Goal: Task Accomplishment & Management: Manage account settings

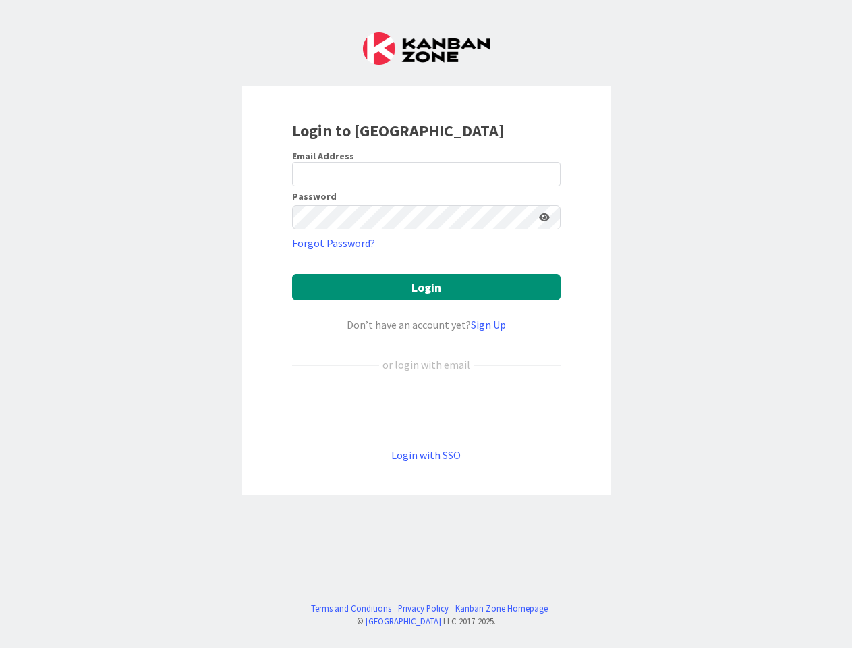
click at [426, 324] on div "Don’t have an account yet? Sign Up" at bounding box center [426, 325] width 269 height 16
click at [545, 217] on icon at bounding box center [544, 217] width 11 height 9
click at [427, 287] on button "Login" at bounding box center [426, 287] width 269 height 26
